Goal: Task Accomplishment & Management: Complete application form

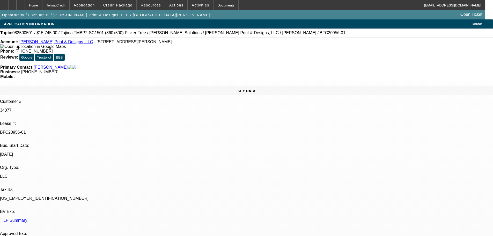
select select "0"
select select "2"
select select "0"
select select "2"
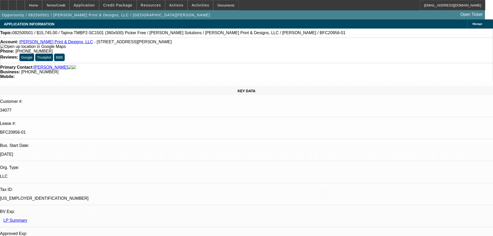
select select "0"
select select "2"
select select "0"
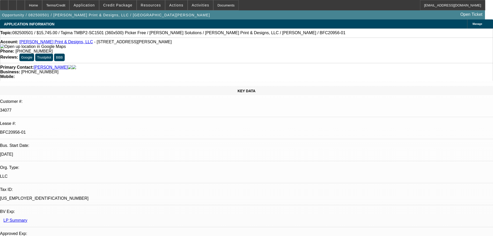
select select "2"
select select "0"
select select "1"
select select "2"
select select "6"
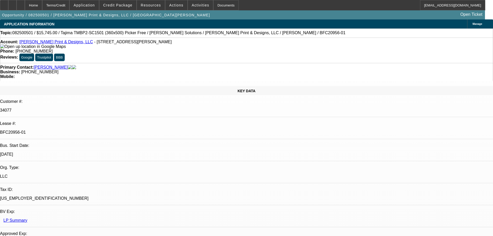
select select "1"
select select "2"
select select "6"
select select "1"
select select "2"
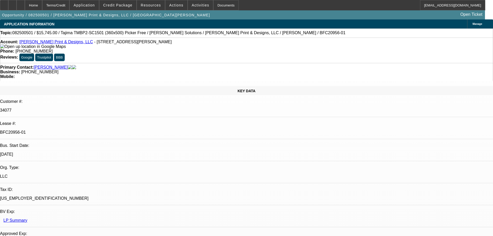
select select "6"
select select "1"
select select "2"
select select "6"
click at [223, 7] on div "Documents" at bounding box center [225, 5] width 25 height 10
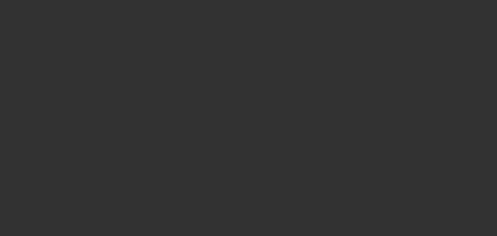
select select "0"
select select "2"
select select "0"
select select "2"
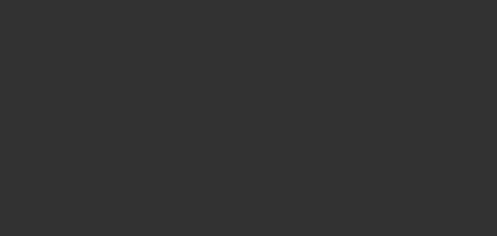
select select "0"
select select "2"
select select "0"
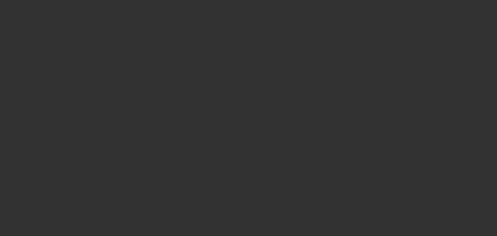
select select "2"
select select "0"
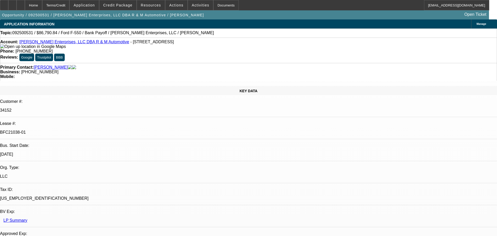
select select "2"
select select "6"
select select "2"
select select "6"
select select "2"
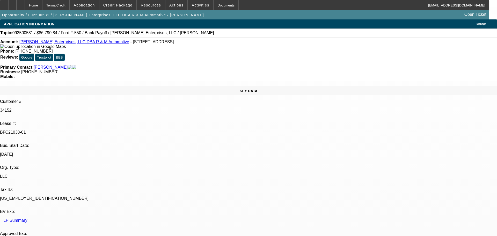
select select "6"
select select "2"
select select "6"
click at [213, 4] on div "Documents" at bounding box center [225, 5] width 25 height 10
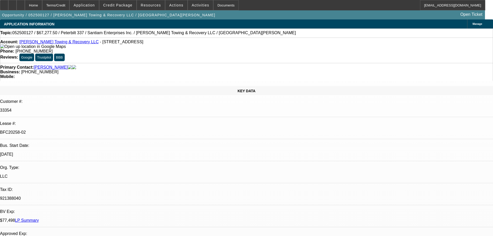
select select "0.15"
select select "2"
select select "0"
select select "6"
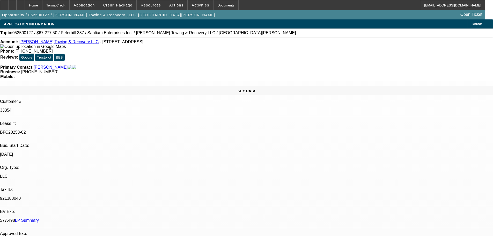
select select "0.15"
select select "2"
select select "0"
select select "6"
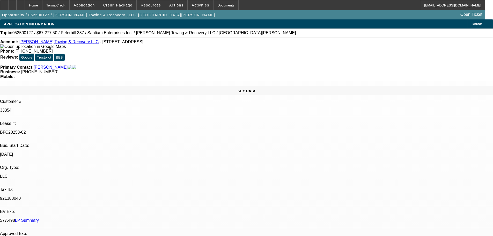
select select "0.15"
select select "2"
select select "0"
select select "6"
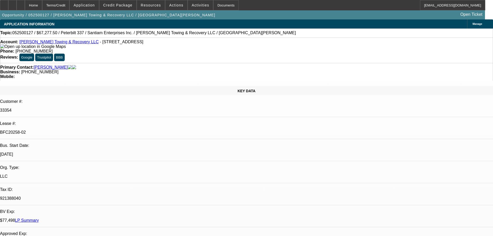
select select "0.15"
select select "2"
select select "0"
select select "6"
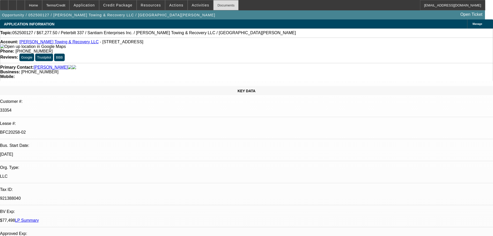
click at [213, 5] on div "Documents" at bounding box center [225, 5] width 25 height 10
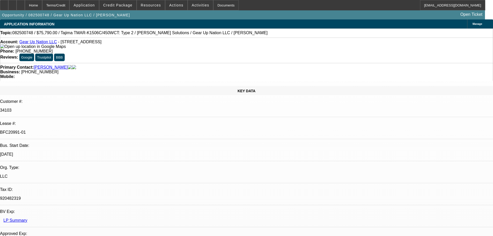
select select "0"
select select "2"
select select "0"
select select "6"
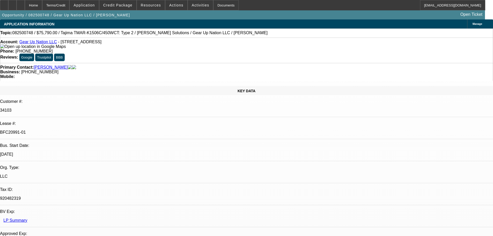
select select "0"
select select "2"
select select "0"
select select "6"
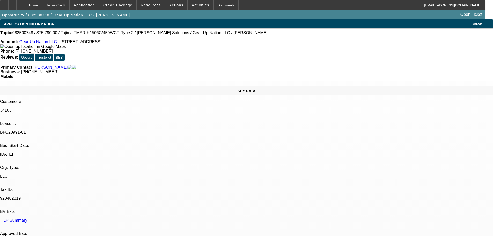
select select "0"
select select "2"
select select "0"
select select "6"
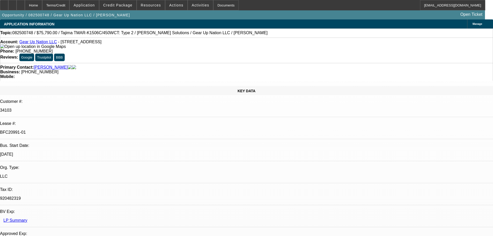
select select "0"
select select "2"
select select "0"
select select "6"
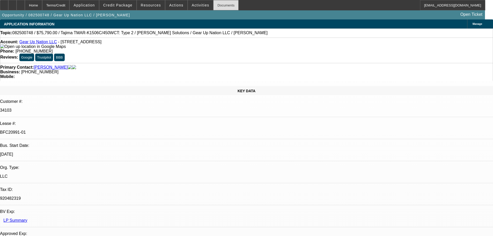
click at [221, 6] on div "Documents" at bounding box center [225, 5] width 25 height 10
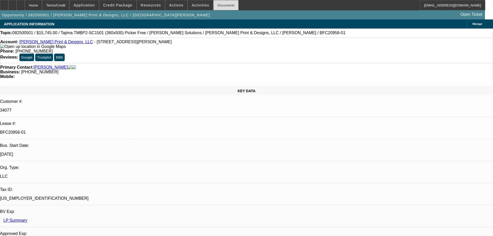
select select "0"
select select "2"
select select "0"
select select "6"
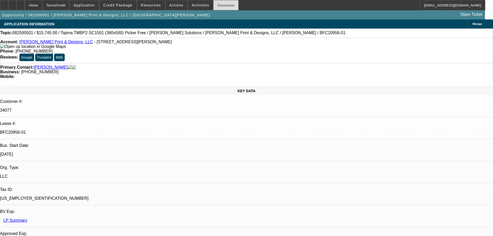
select select "0"
select select "2"
select select "0"
select select "6"
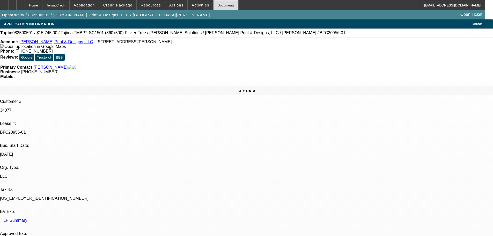
select select "0"
select select "2"
select select "0"
select select "6"
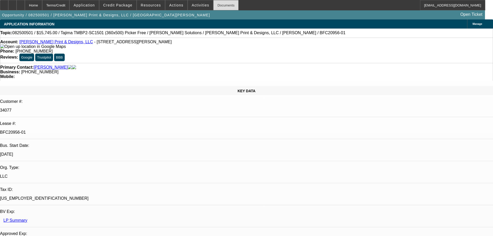
select select "0"
select select "2"
select select "0"
select select "6"
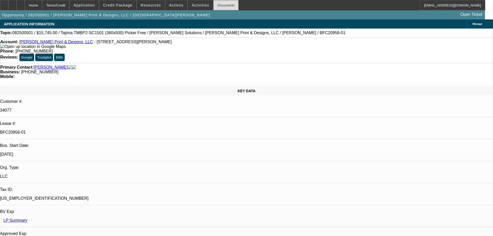
click at [213, 9] on div "Documents" at bounding box center [225, 5] width 25 height 10
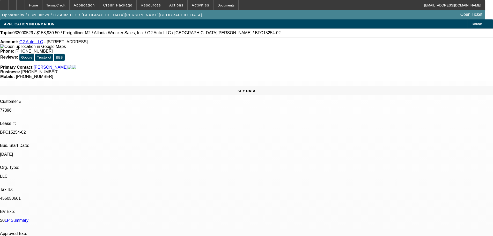
select select "0"
select select "2"
select select "0.1"
select select "4"
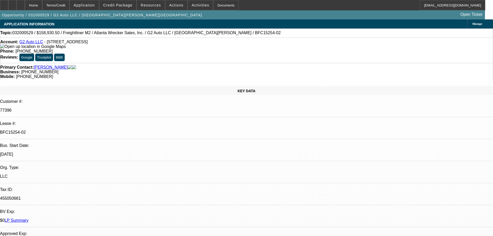
select select "0"
select select "2"
select select "0.1"
select select "4"
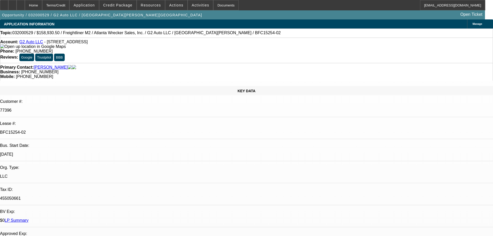
select select "0"
select select "2"
select select "0.1"
select select "4"
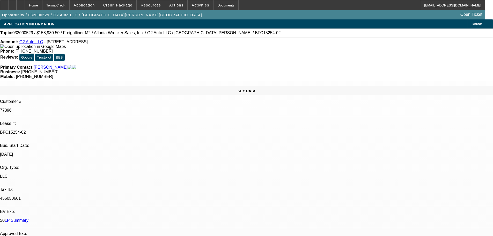
select select "0"
select select "2"
select select "0.1"
select select "4"
